Goal: Information Seeking & Learning: Check status

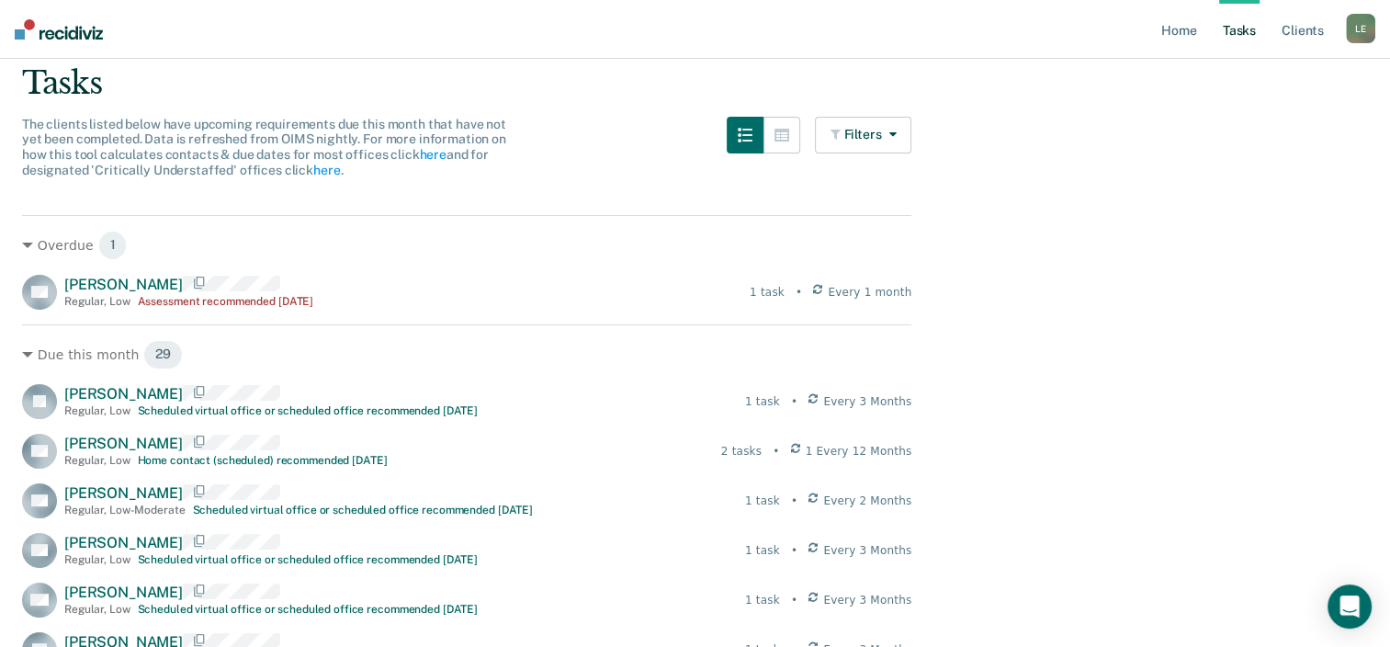
scroll to position [147, 0]
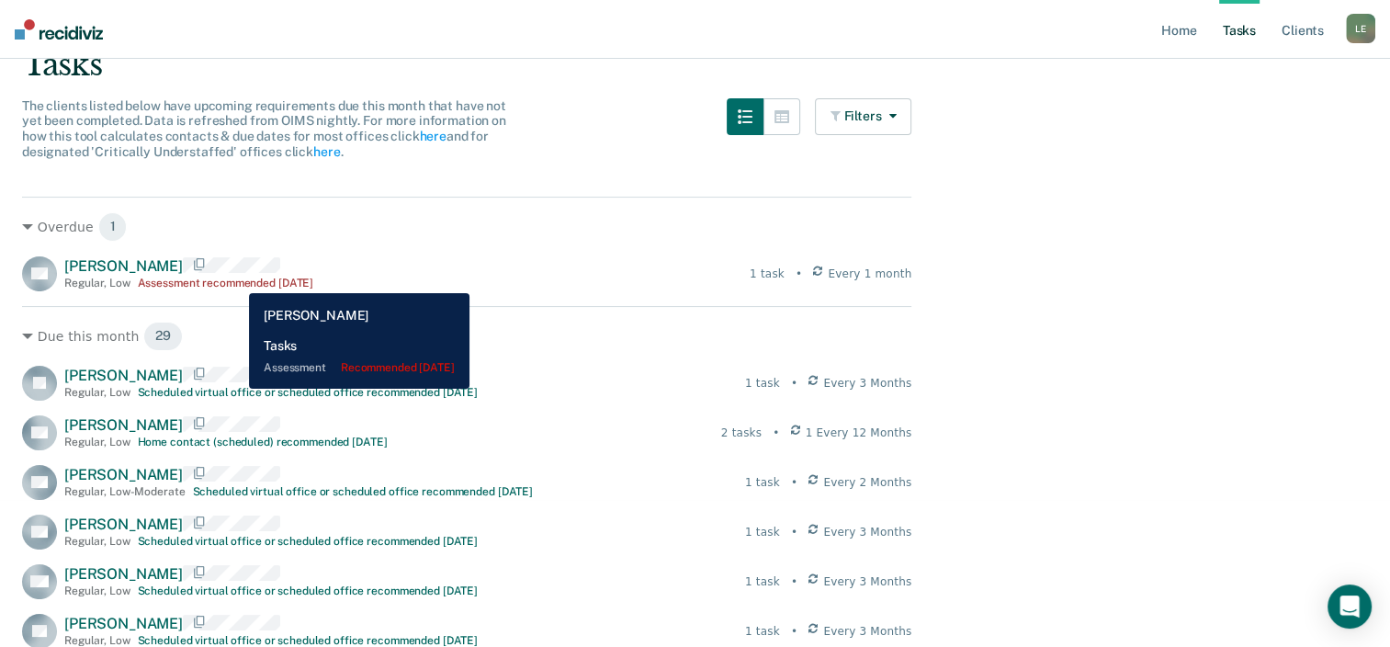
click at [235, 279] on div "Assessment recommended [DATE]" at bounding box center [226, 283] width 176 height 13
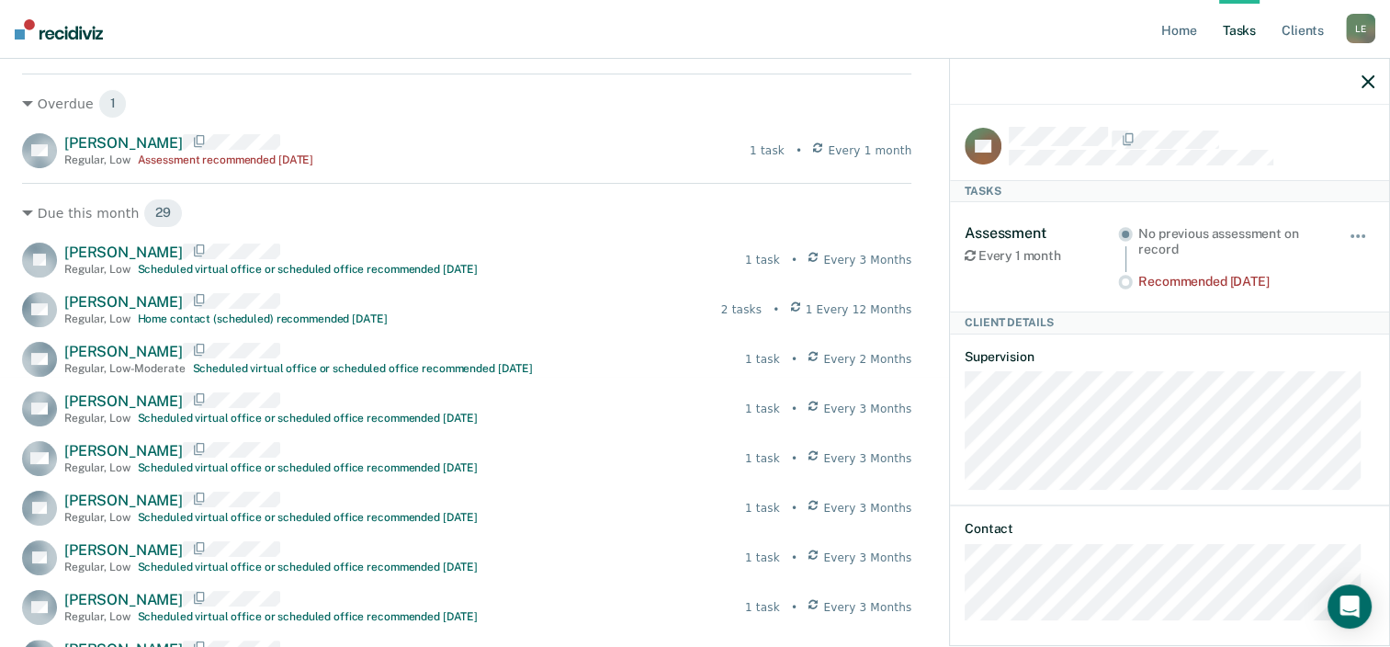
scroll to position [271, 0]
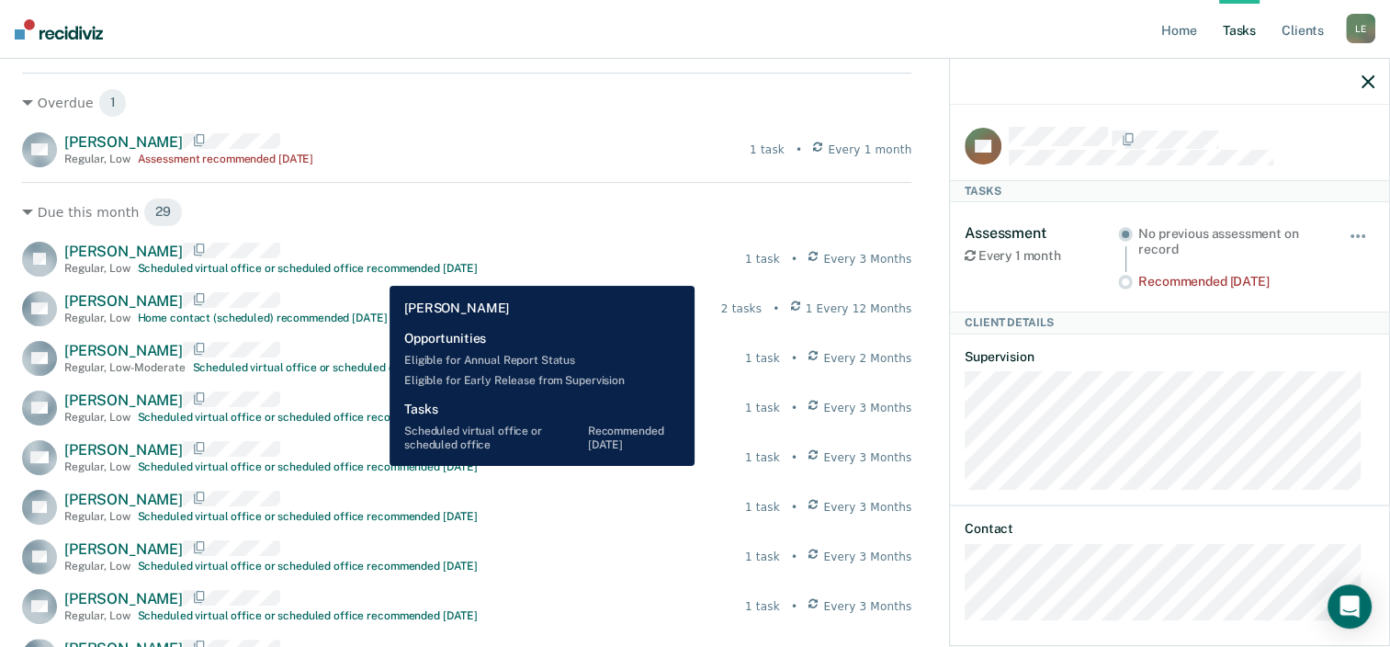
click at [376, 272] on div "Scheduled virtual office or scheduled office recommended [DATE]" at bounding box center [308, 268] width 340 height 13
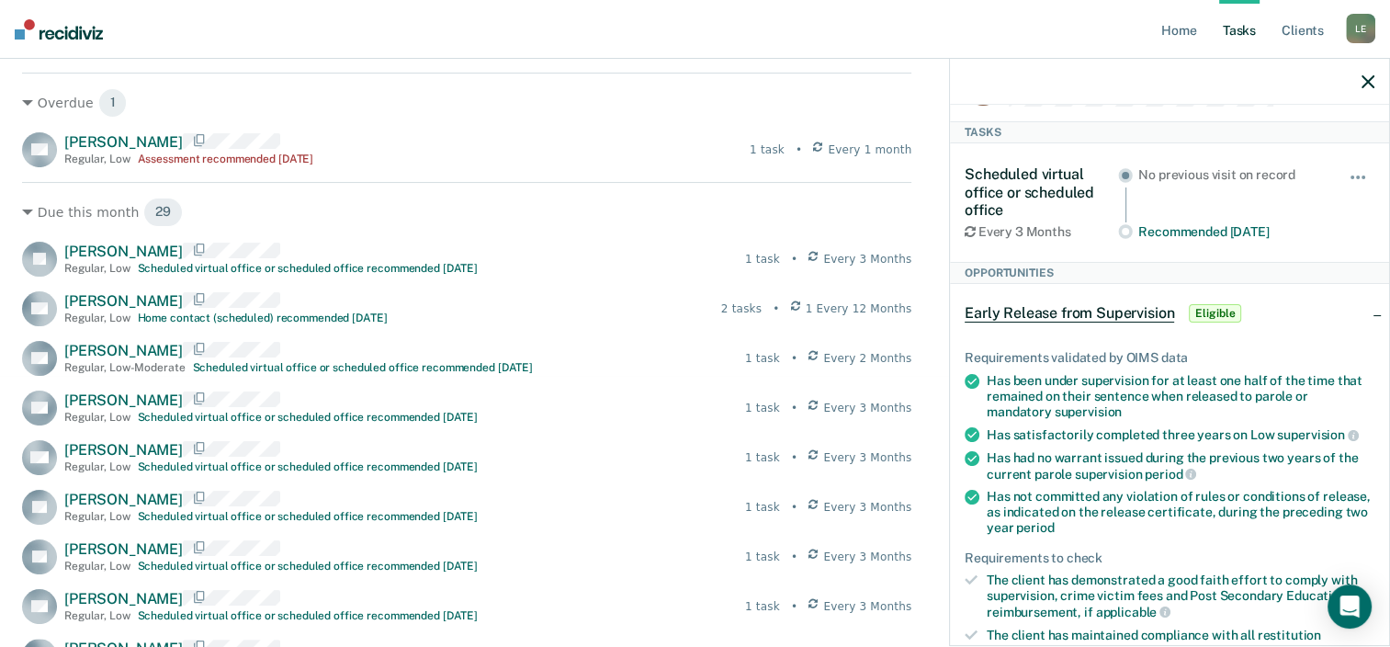
scroll to position [0, 0]
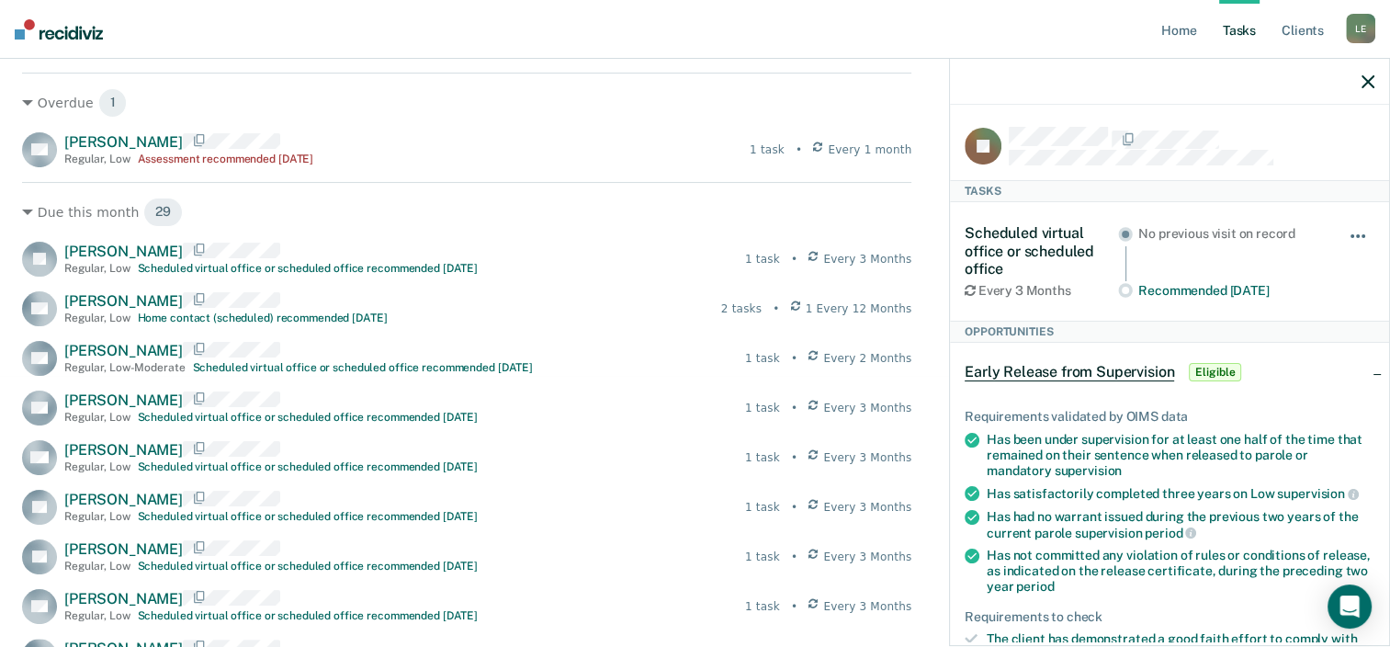
click at [1349, 235] on button "button" at bounding box center [1358, 245] width 31 height 29
click at [1319, 211] on div "Scheduled virtual office or scheduled office Every 3 Months No previous visit o…" at bounding box center [1170, 261] width 410 height 118
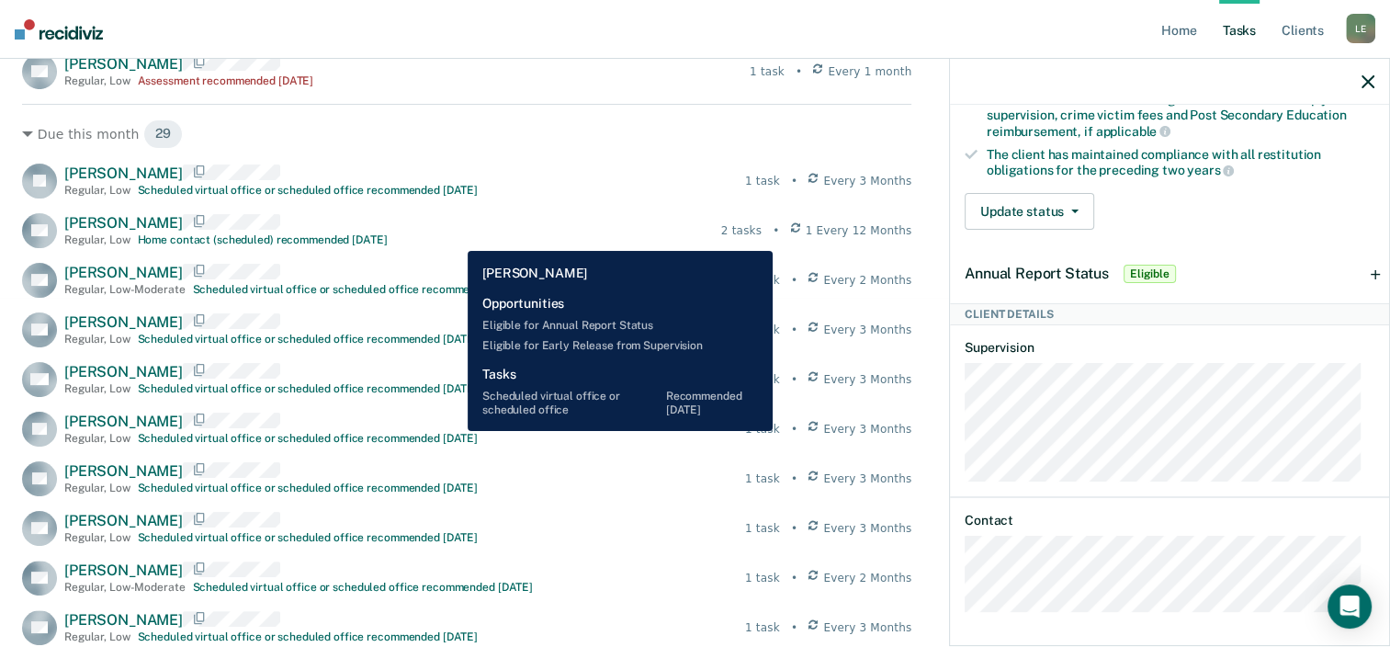
scroll to position [351, 0]
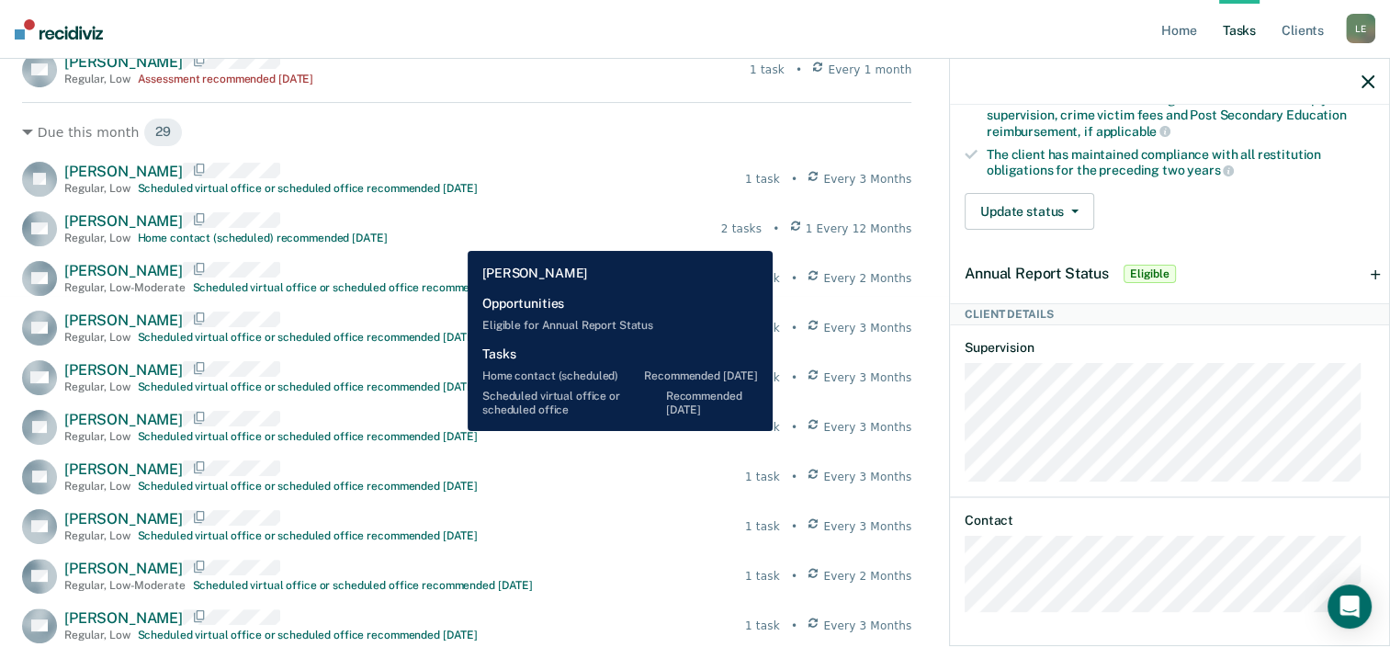
click at [454, 237] on div "[PERSON_NAME] Choice Regular , Low Home contact (scheduled) recommended [DATE] …" at bounding box center [467, 228] width 890 height 35
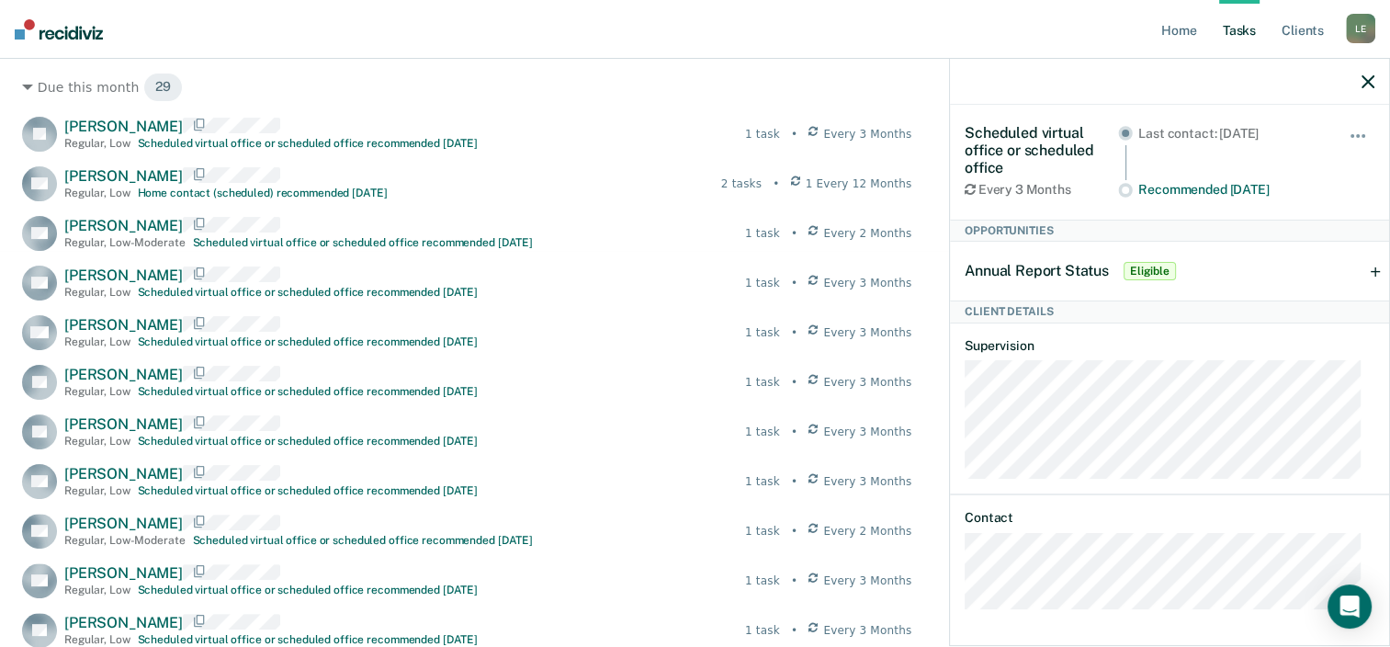
scroll to position [397, 0]
click at [1351, 275] on div "Annual Report Status Eligible" at bounding box center [1169, 271] width 439 height 59
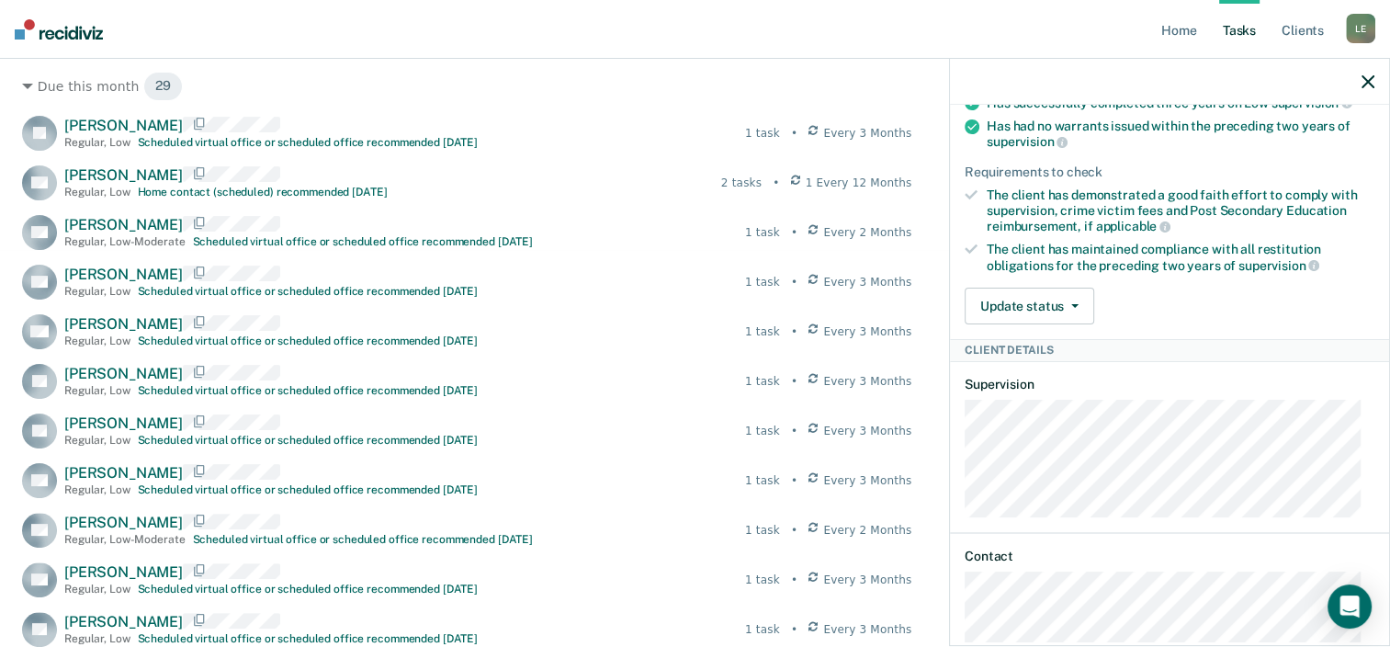
scroll to position [473, 0]
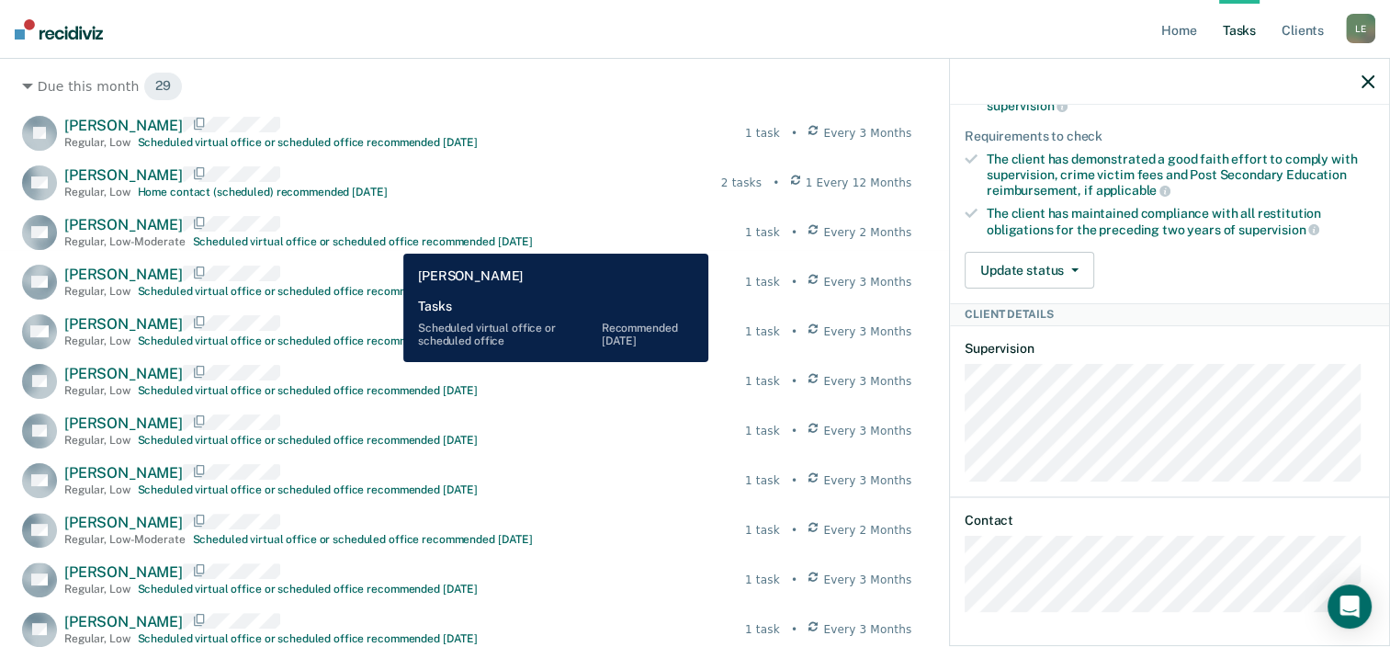
click at [390, 240] on div "Scheduled virtual office or scheduled office recommended [DATE]" at bounding box center [363, 241] width 340 height 13
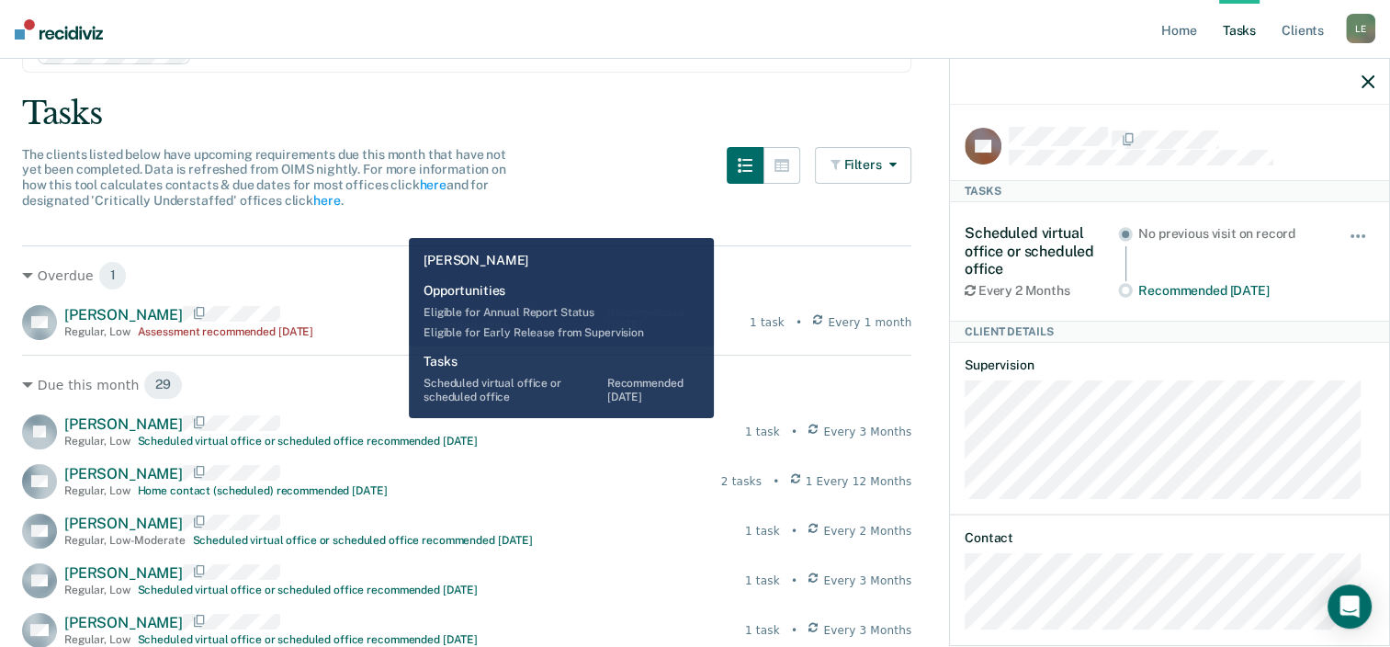
scroll to position [0, 0]
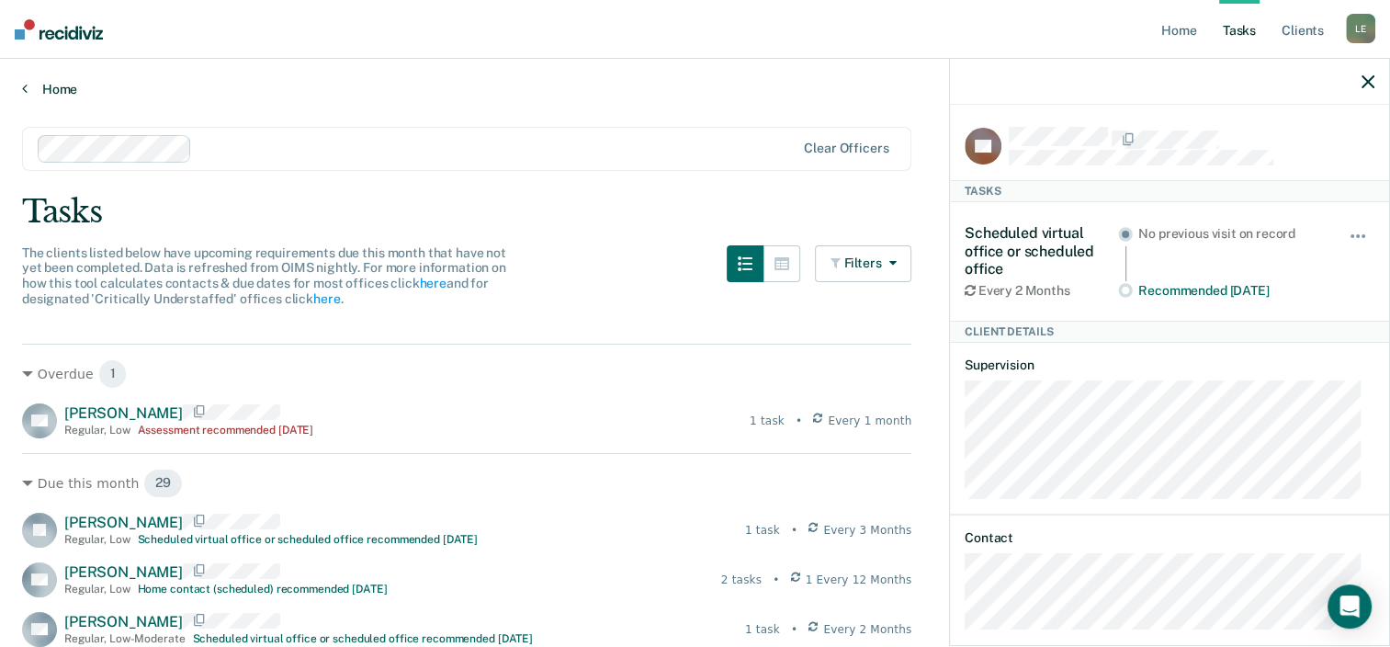
click at [44, 89] on link "Home" at bounding box center [695, 89] width 1346 height 17
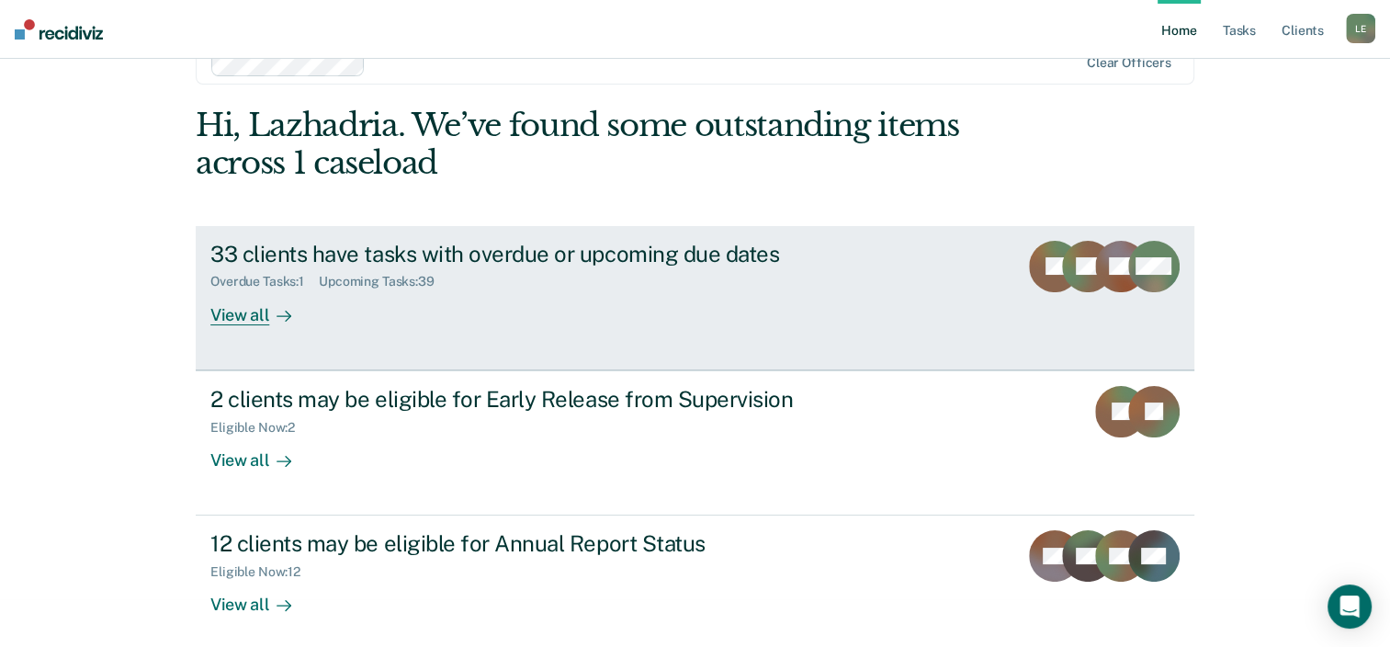
scroll to position [60, 0]
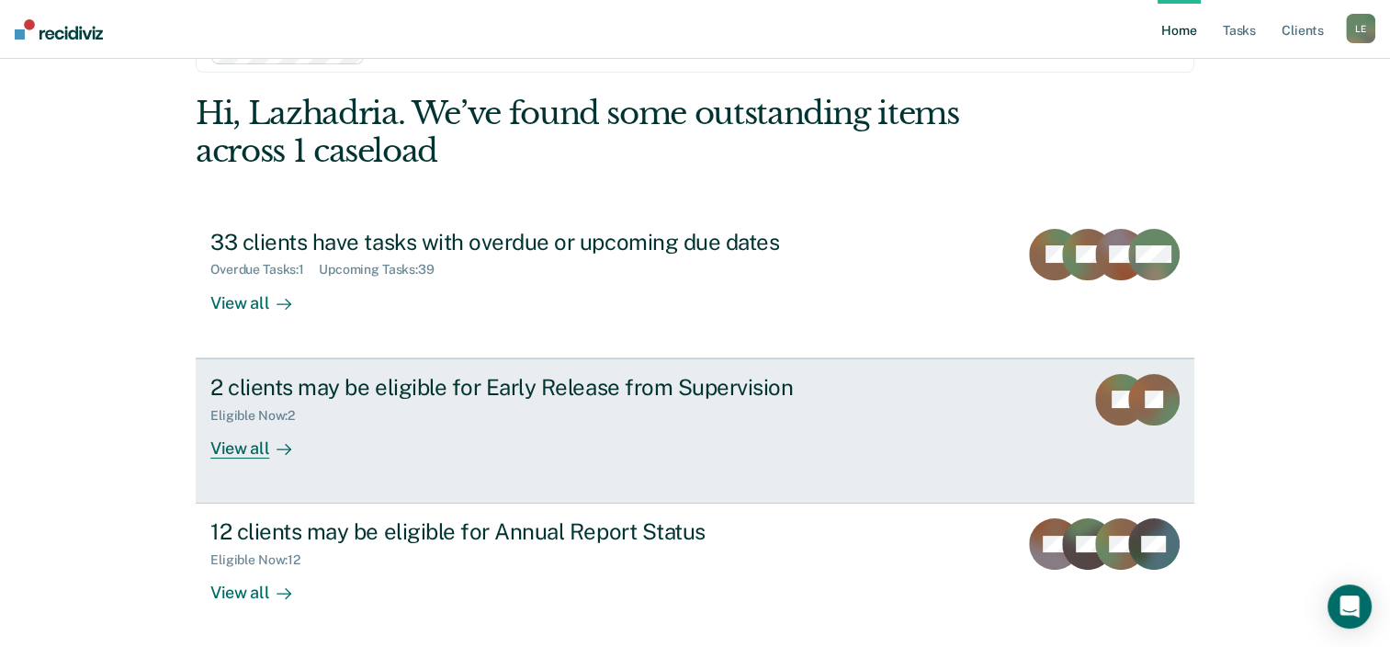
click at [631, 437] on div "2 clients may be eligible for Early Release from Supervision Eligible Now : 2 V…" at bounding box center [554, 416] width 689 height 85
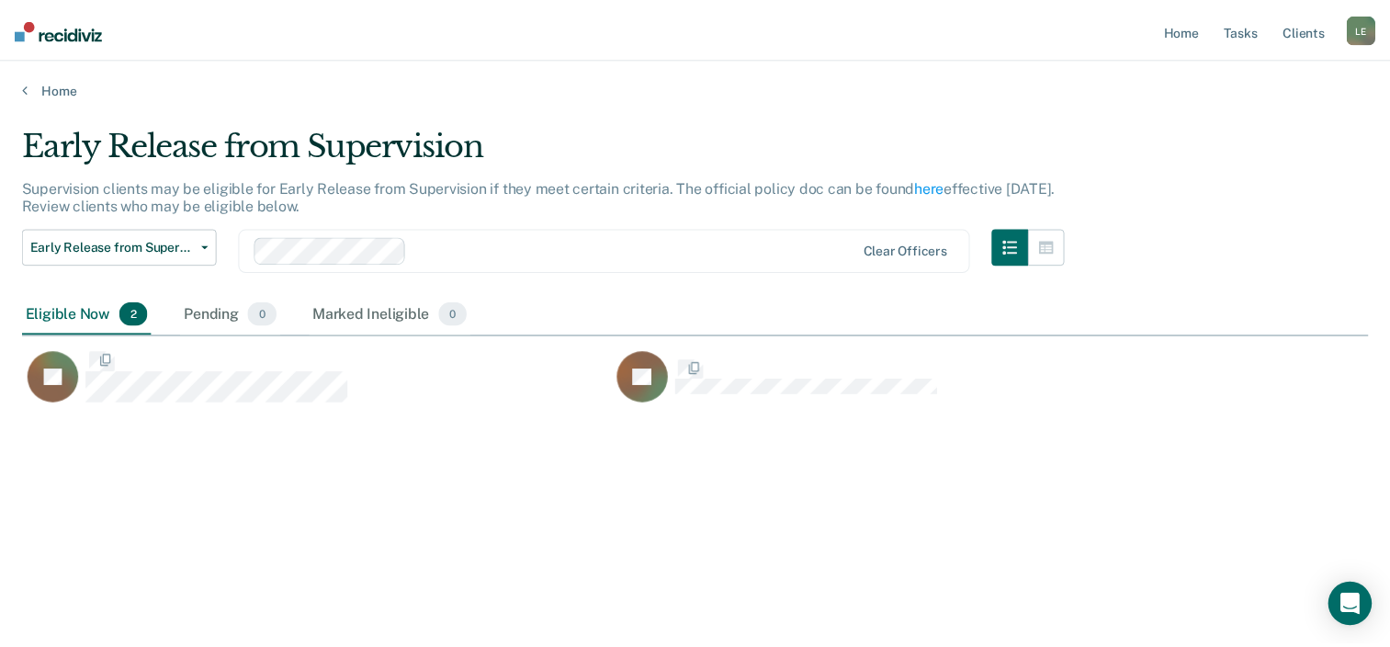
scroll to position [368, 1345]
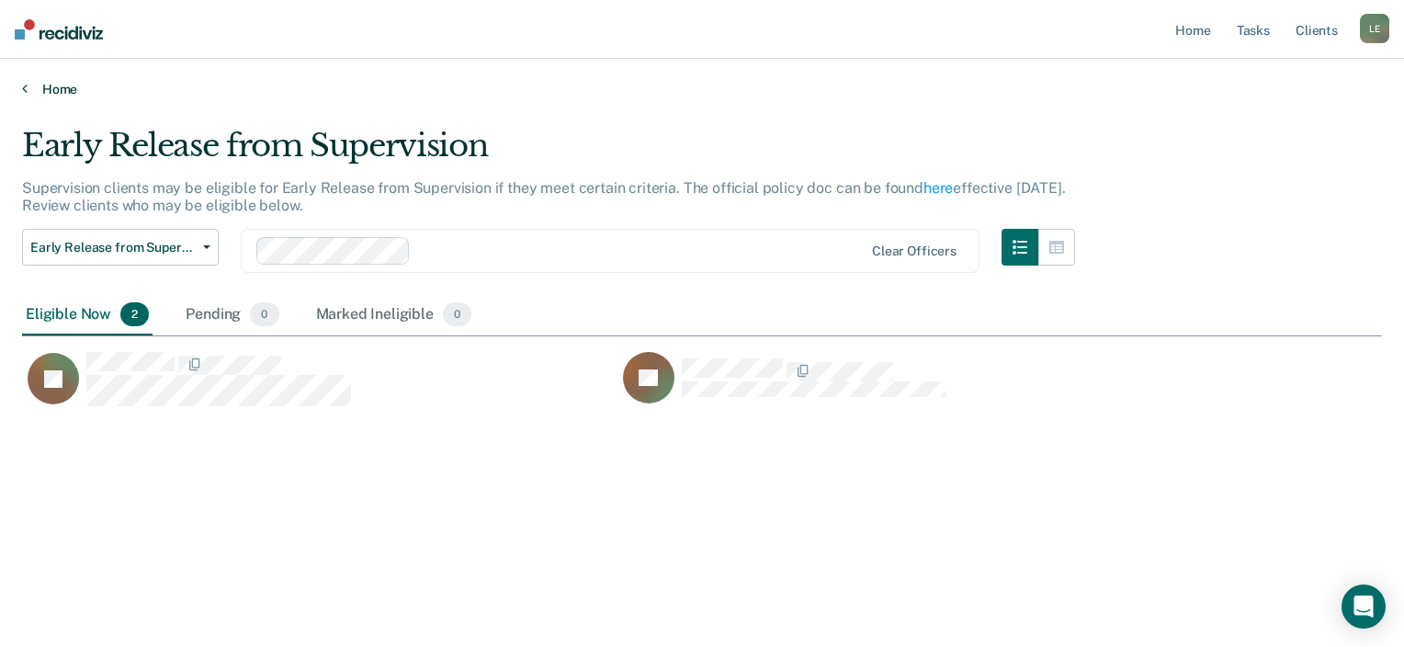
click at [44, 85] on link "Home" at bounding box center [702, 89] width 1360 height 17
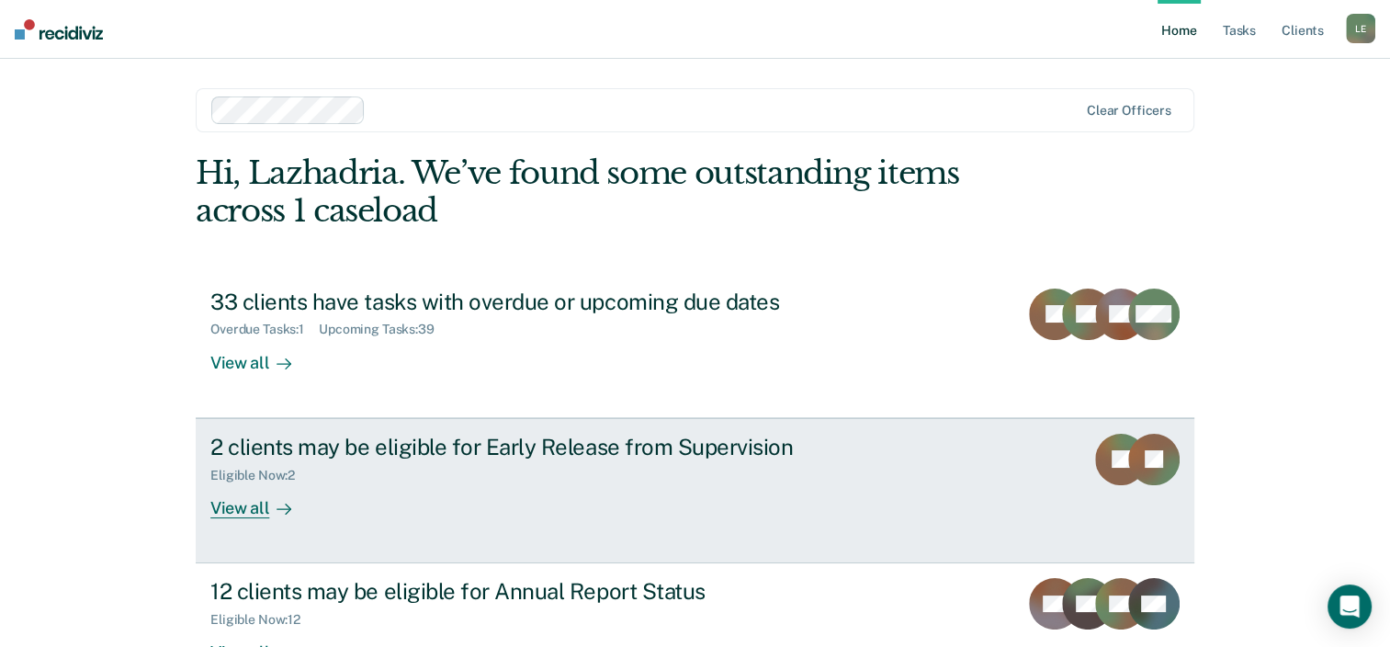
scroll to position [60, 0]
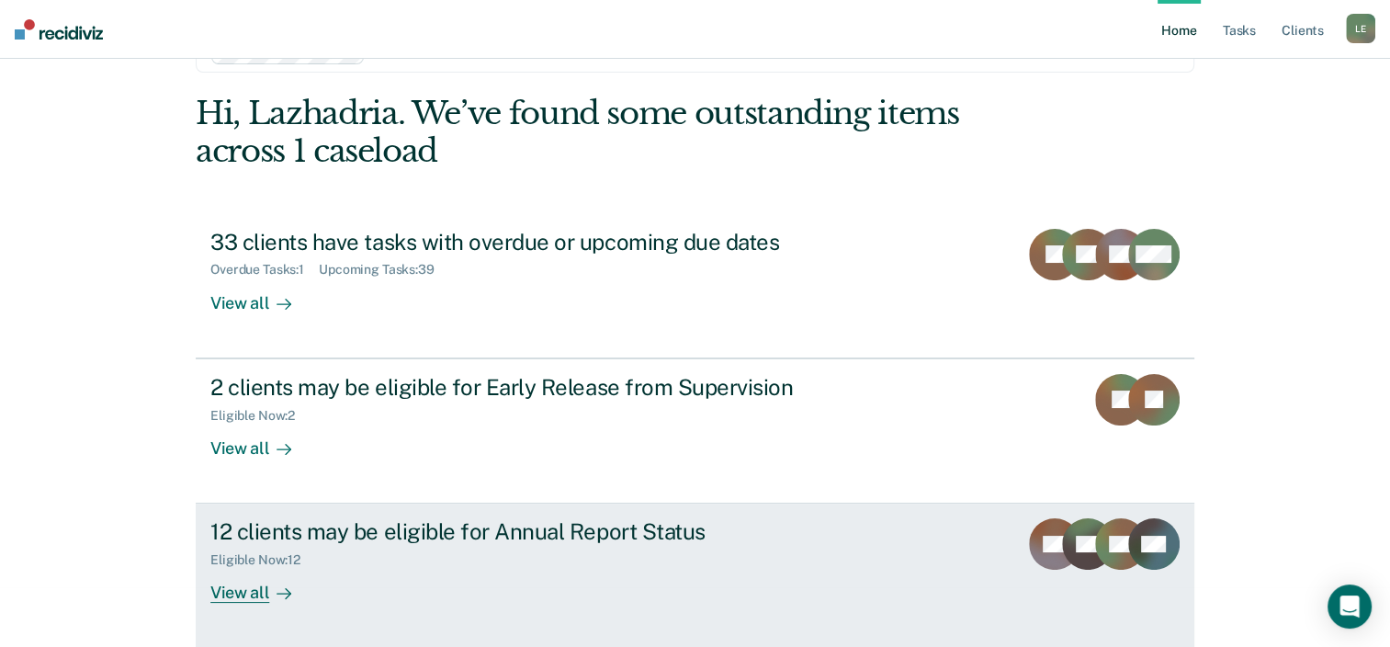
click at [553, 550] on div "Eligible Now : 12" at bounding box center [532, 556] width 645 height 23
